Goal: Use online tool/utility

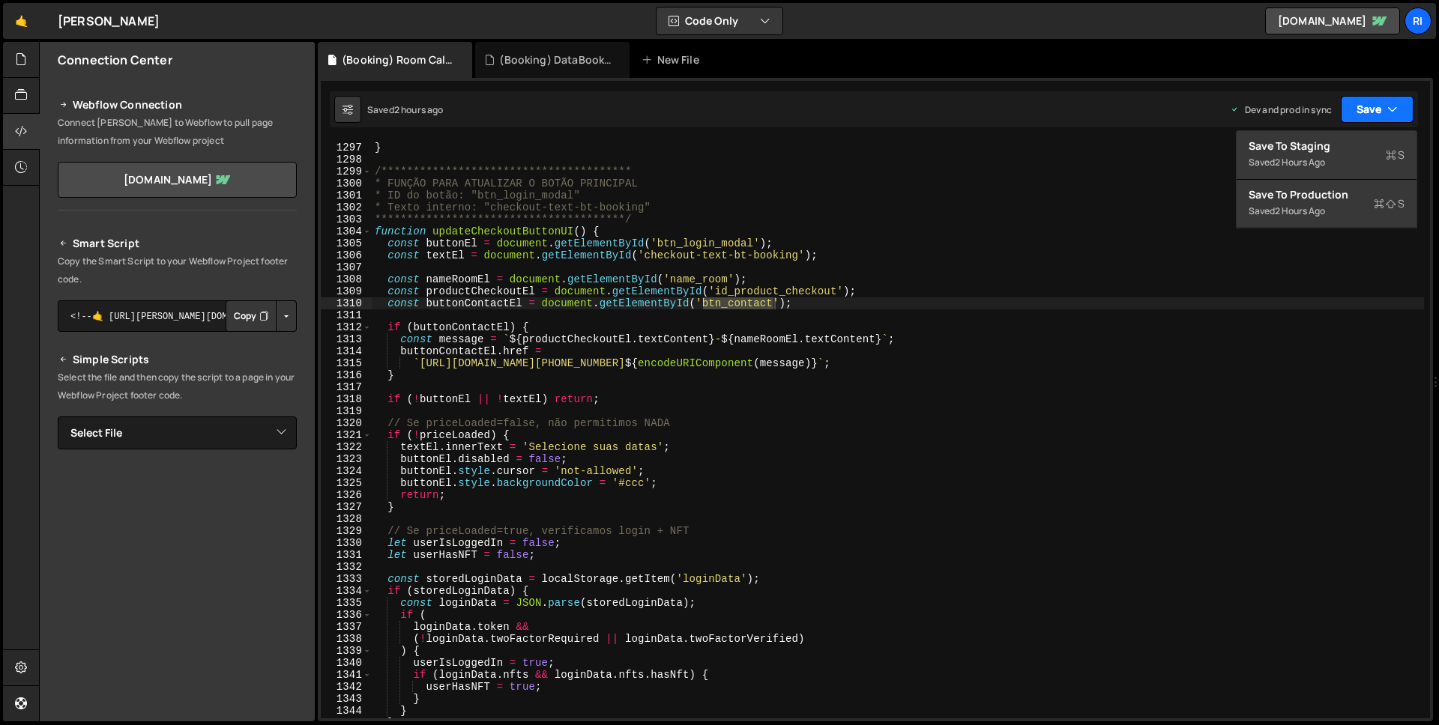
scroll to position [15540, 0]
type textarea "const textEl = document.getElementById('checkout-text-bt-booking');"
click at [561, 253] on div "**********" at bounding box center [898, 431] width 1052 height 602
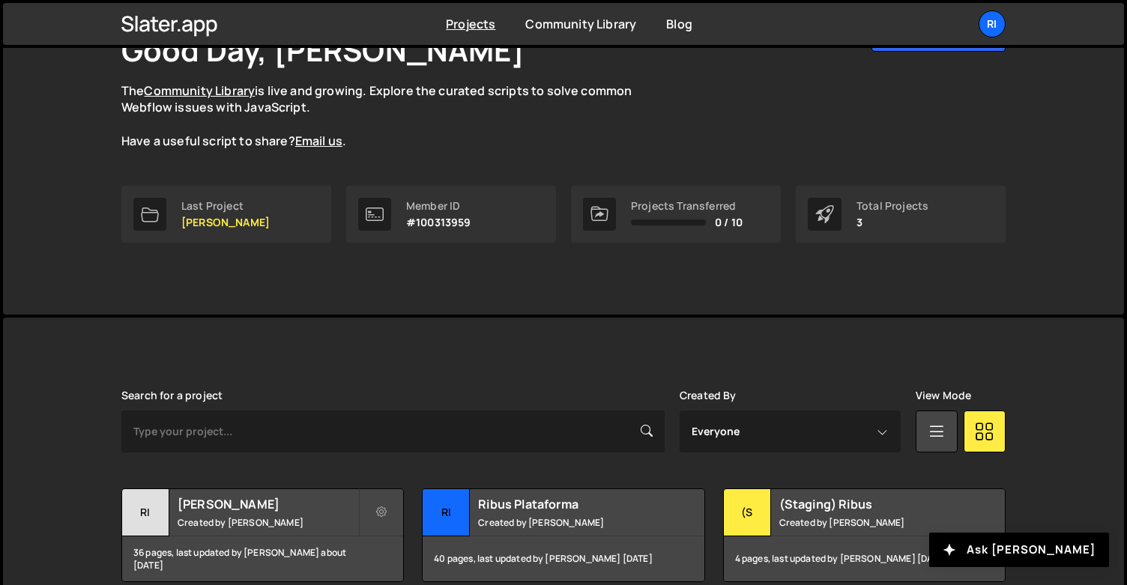
scroll to position [186, 0]
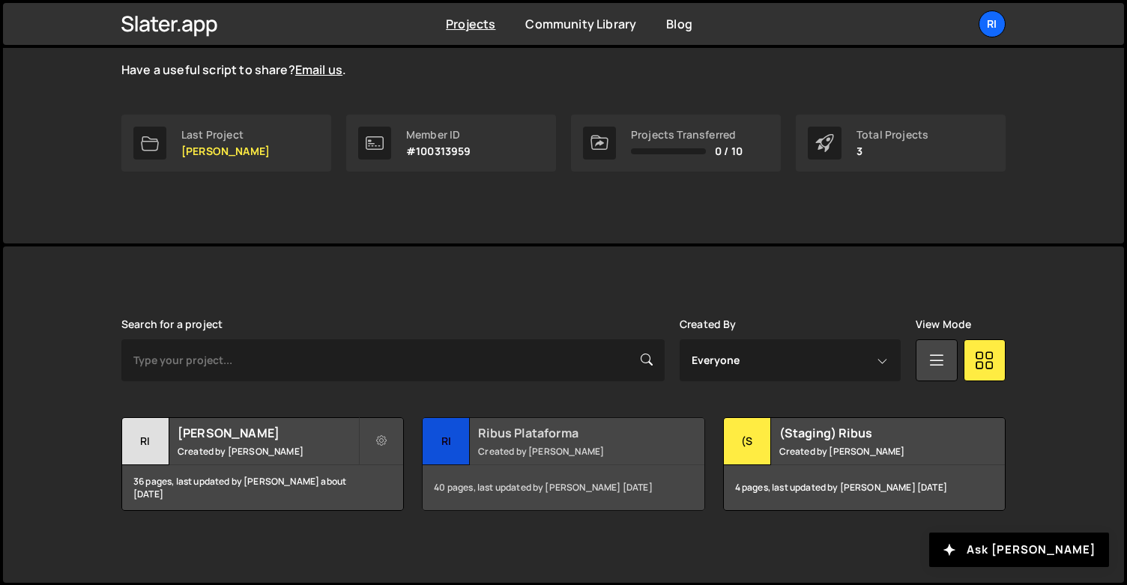
click at [555, 444] on div "Ribus Plataforma Created by Victor Fernandes" at bounding box center [563, 441] width 281 height 46
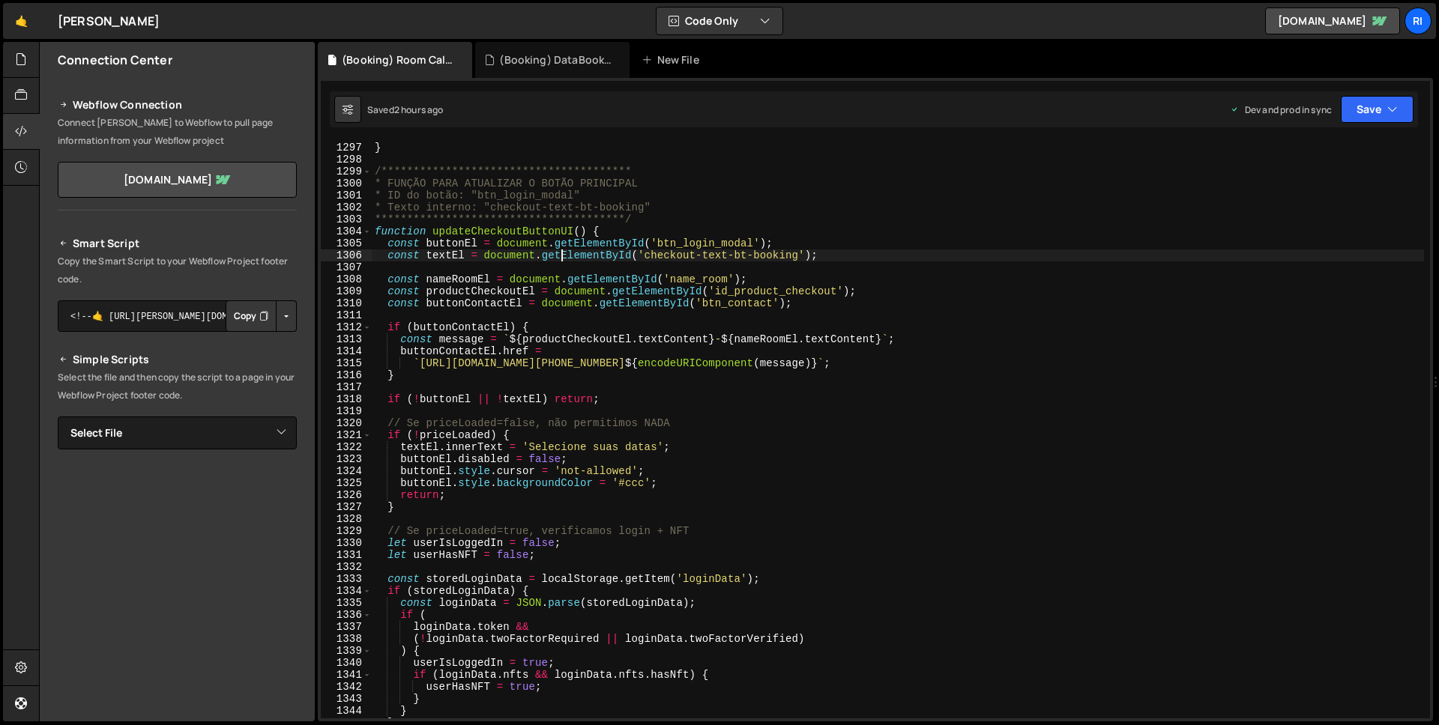
scroll to position [15540, 0]
